Goal: Transaction & Acquisition: Purchase product/service

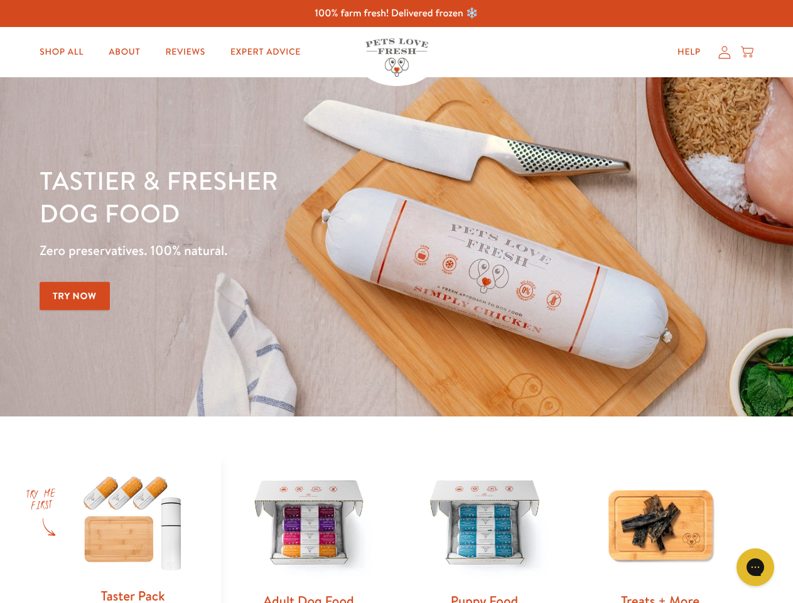
click at [396, 301] on div "Tastier & fresher dog food Zero preservatives. 100% natural. Try Now" at bounding box center [278, 247] width 476 height 166
click at [755, 567] on icon "Gorgias live chat" at bounding box center [755, 567] width 12 height 12
